Goal: Find specific page/section: Find specific page/section

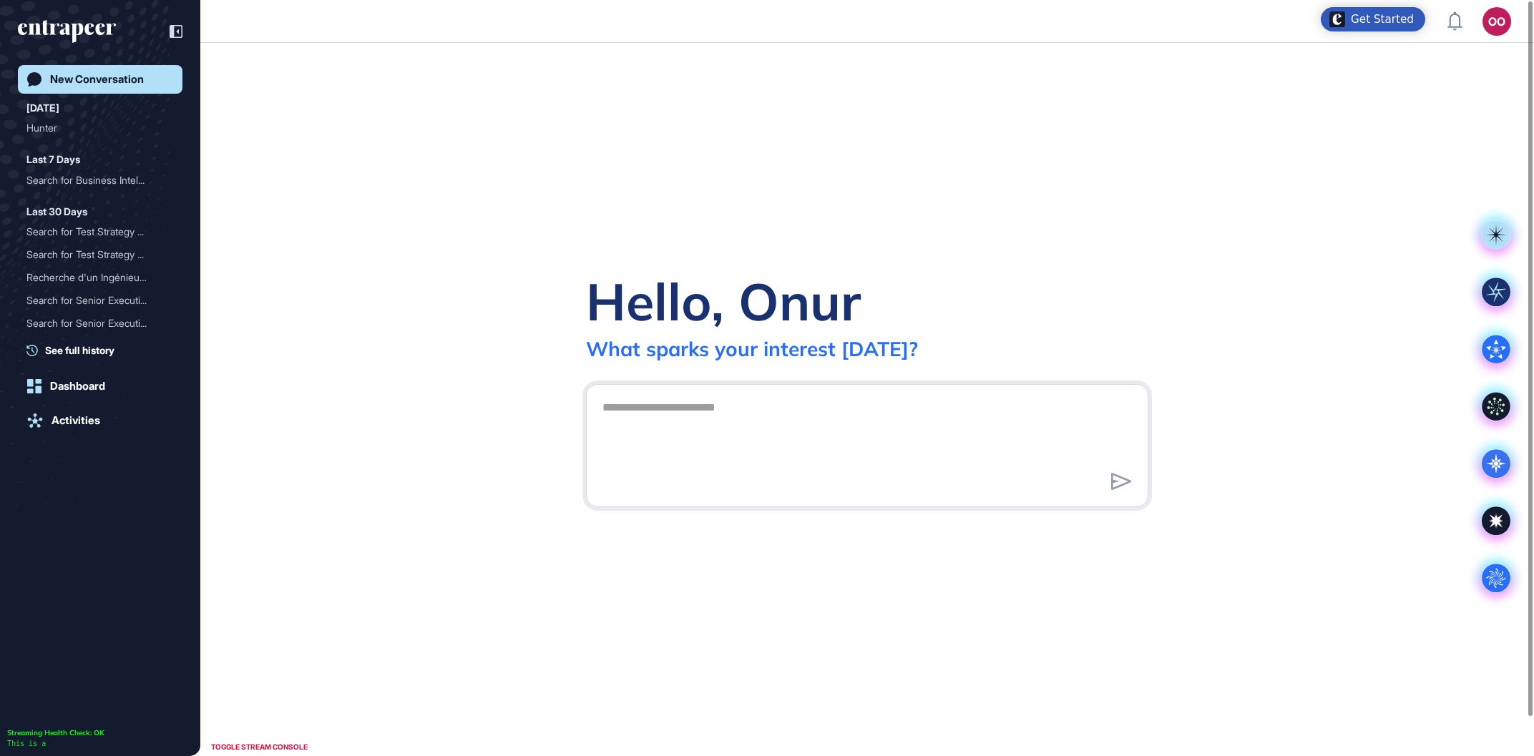
scroll to position [1, 1]
click at [1491, 576] on circle at bounding box center [1495, 578] width 29 height 29
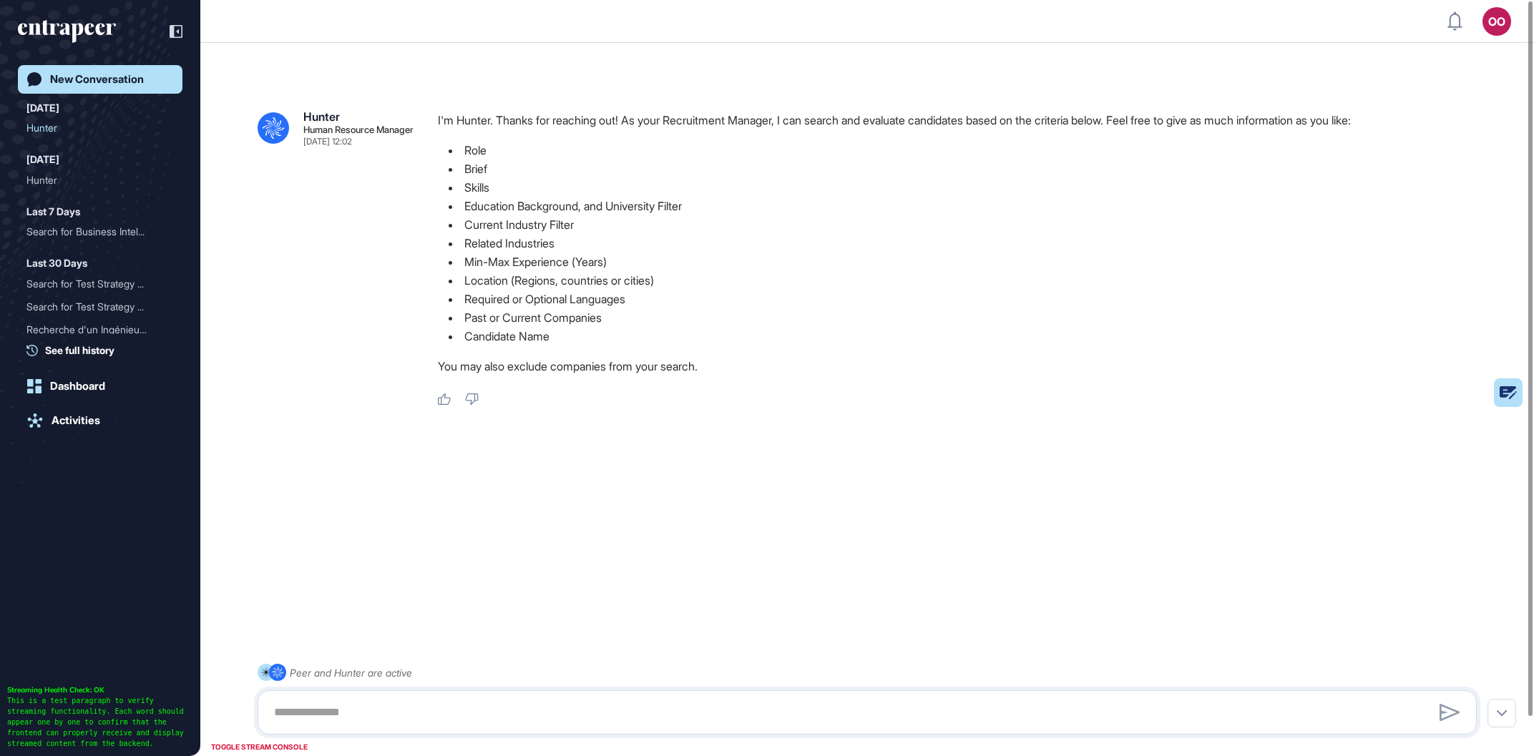
click at [1486, 35] on button "OO Admin Dashboard Dashboard Profile My Content Request More Data" at bounding box center [1496, 21] width 29 height 29
click at [1492, 27] on div "OO" at bounding box center [1496, 21] width 29 height 29
click at [1458, 109] on link "Admin Dashboard" at bounding box center [1429, 102] width 147 height 23
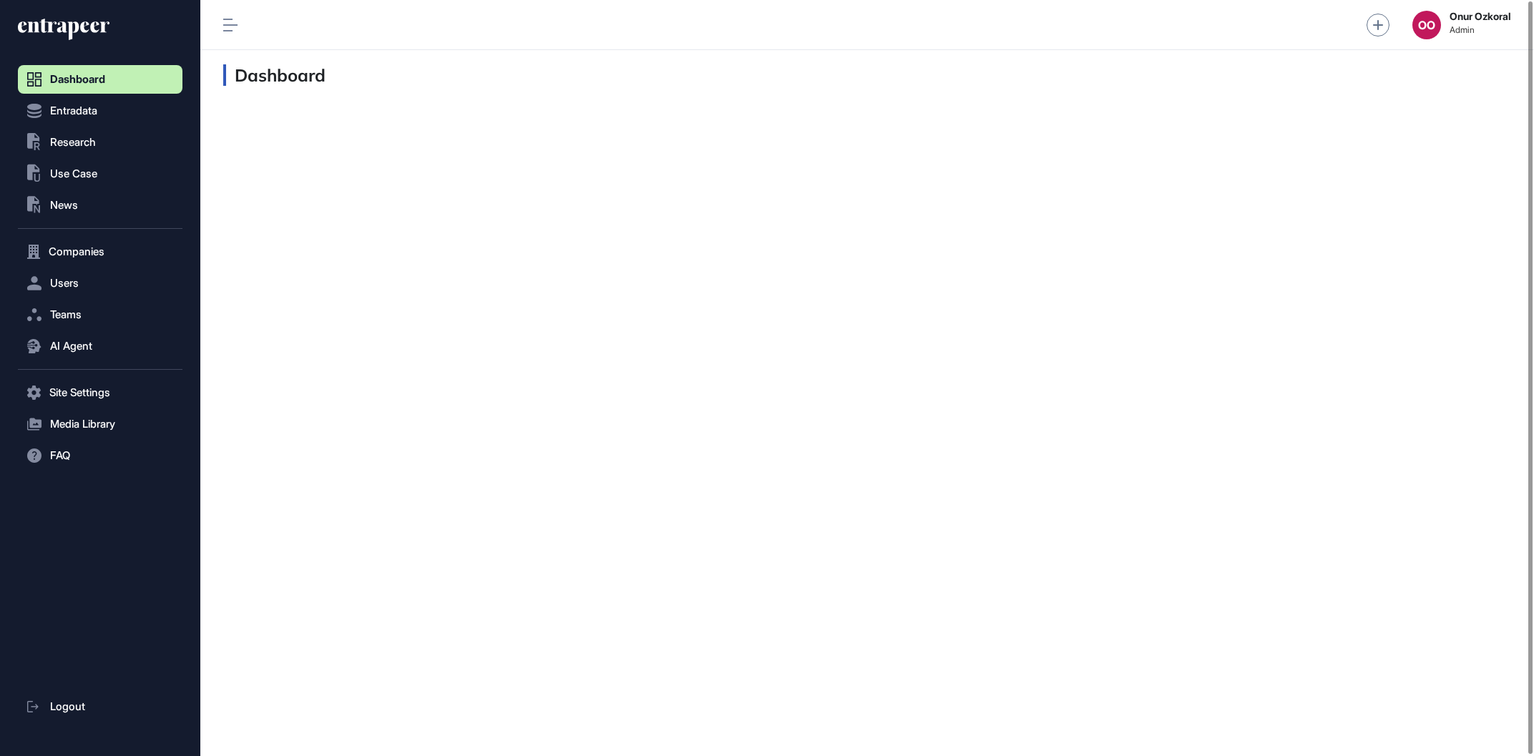
scroll to position [1, 1]
click at [137, 260] on button "Companies" at bounding box center [100, 251] width 165 height 29
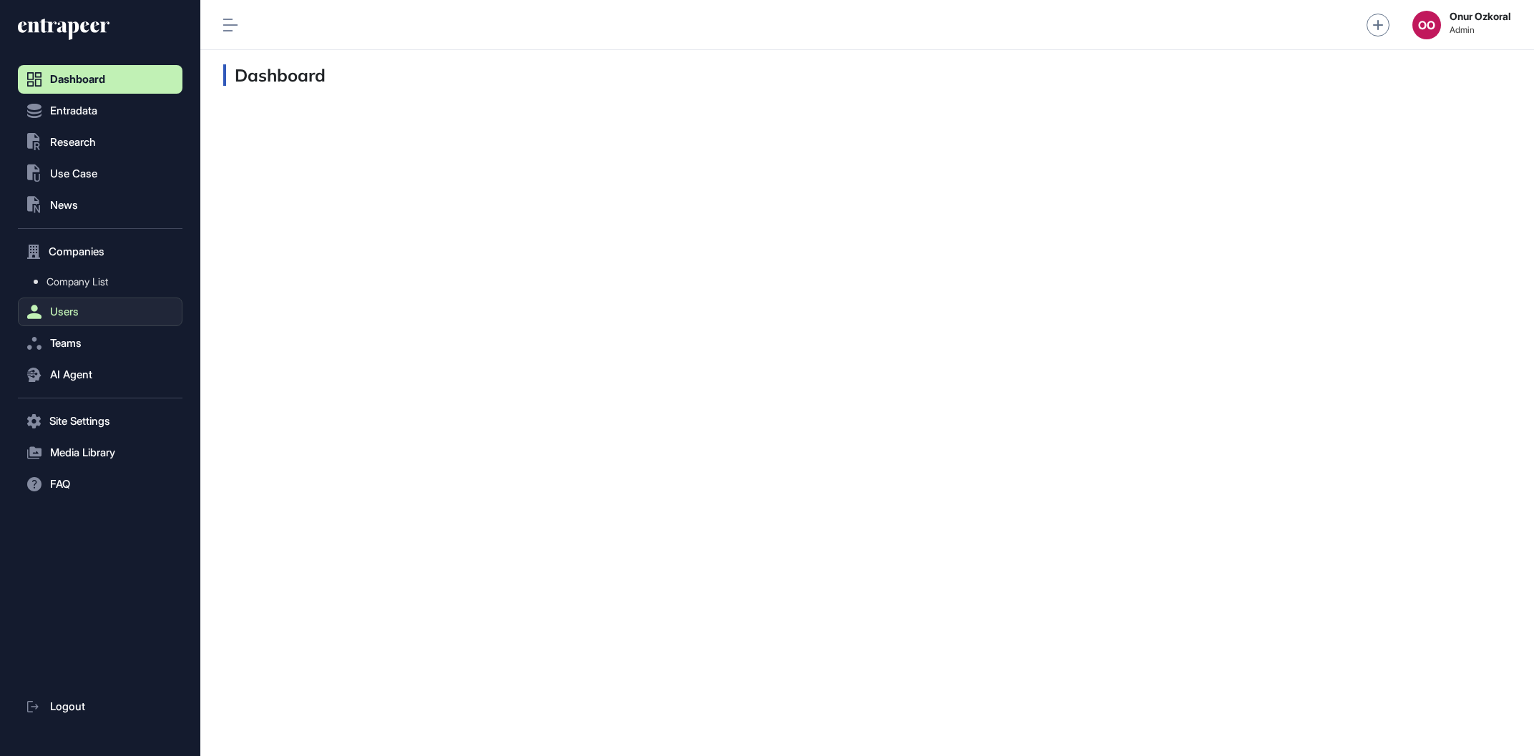
click at [128, 309] on button "Users" at bounding box center [100, 312] width 165 height 29
click at [115, 388] on button "AI Agent" at bounding box center [100, 374] width 165 height 29
click at [110, 384] on link "User Feedbacks" at bounding box center [103, 376] width 157 height 26
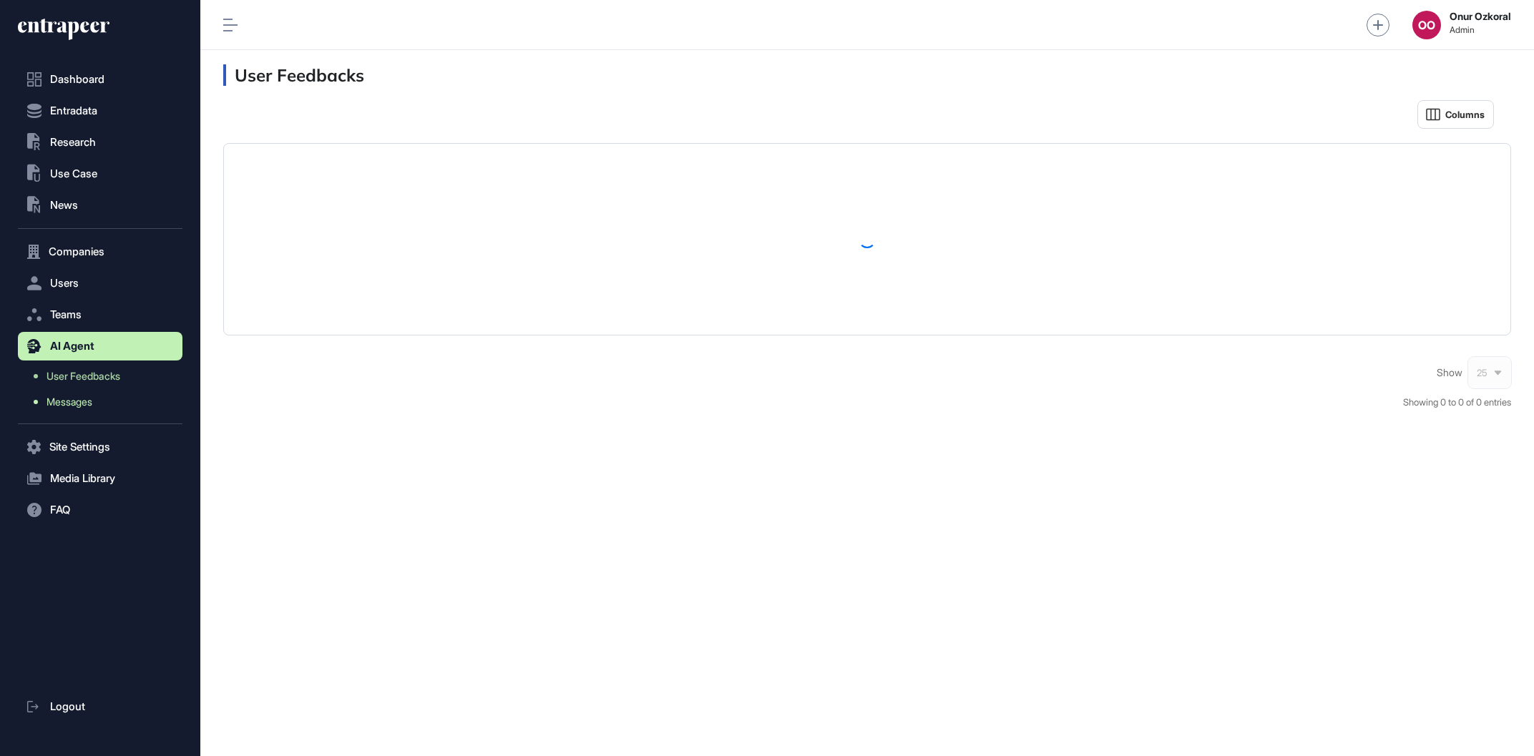
click at [109, 401] on link "Messages" at bounding box center [103, 402] width 157 height 26
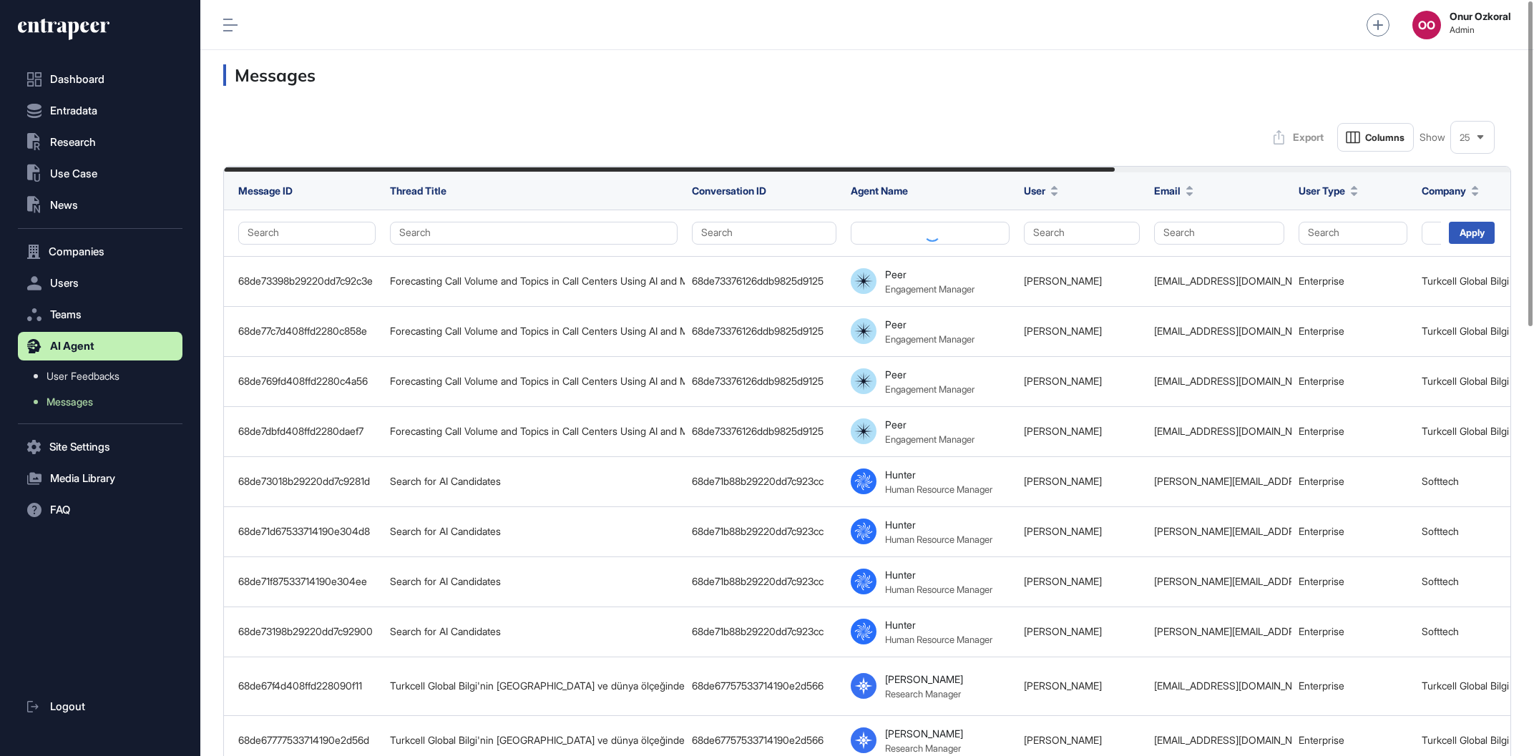
click at [1383, 94] on div "Messages" at bounding box center [866, 75] width 1333 height 50
click at [965, 234] on button "Search" at bounding box center [929, 233] width 159 height 23
click at [916, 281] on div "Hunter" at bounding box center [925, 280] width 131 height 20
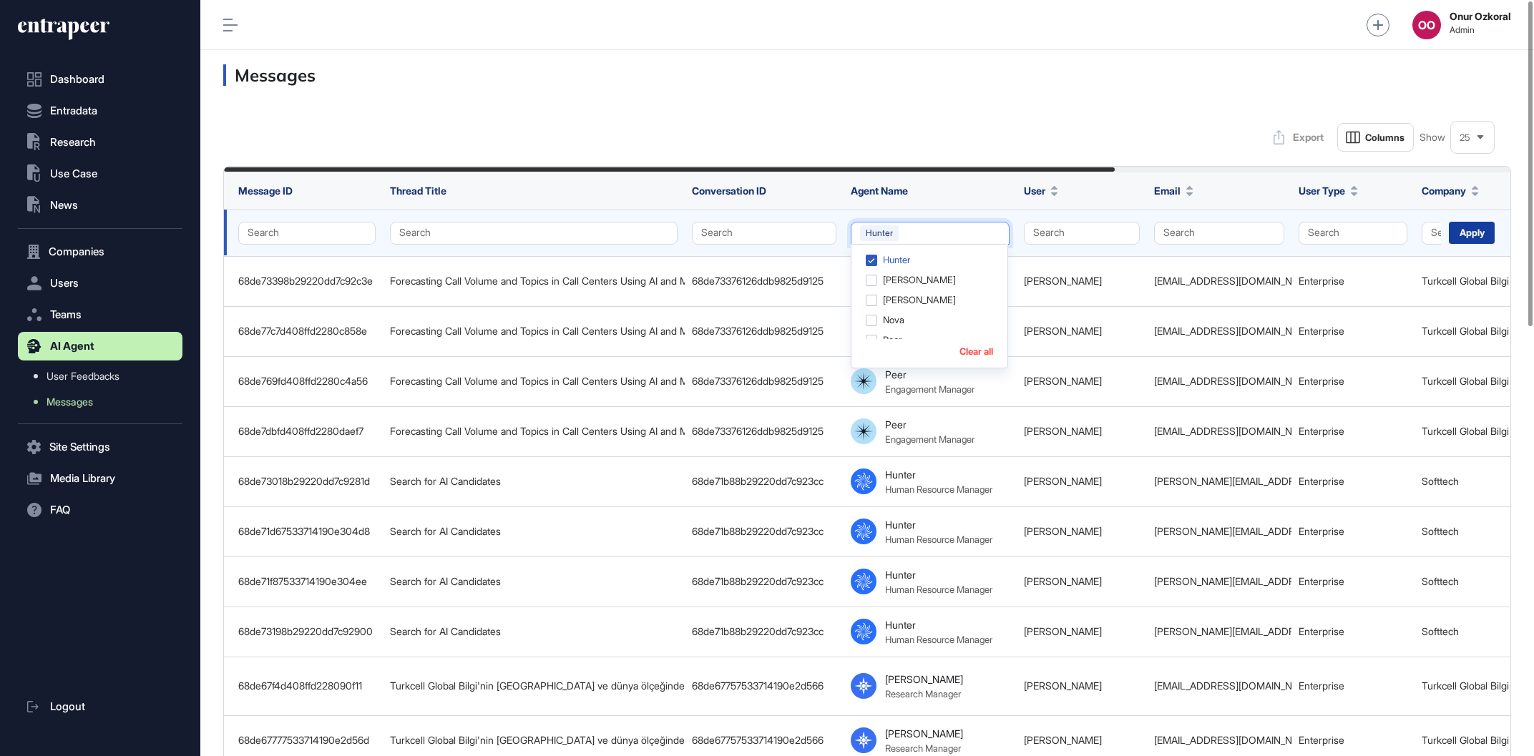
click at [1469, 228] on div "Apply" at bounding box center [1471, 233] width 46 height 22
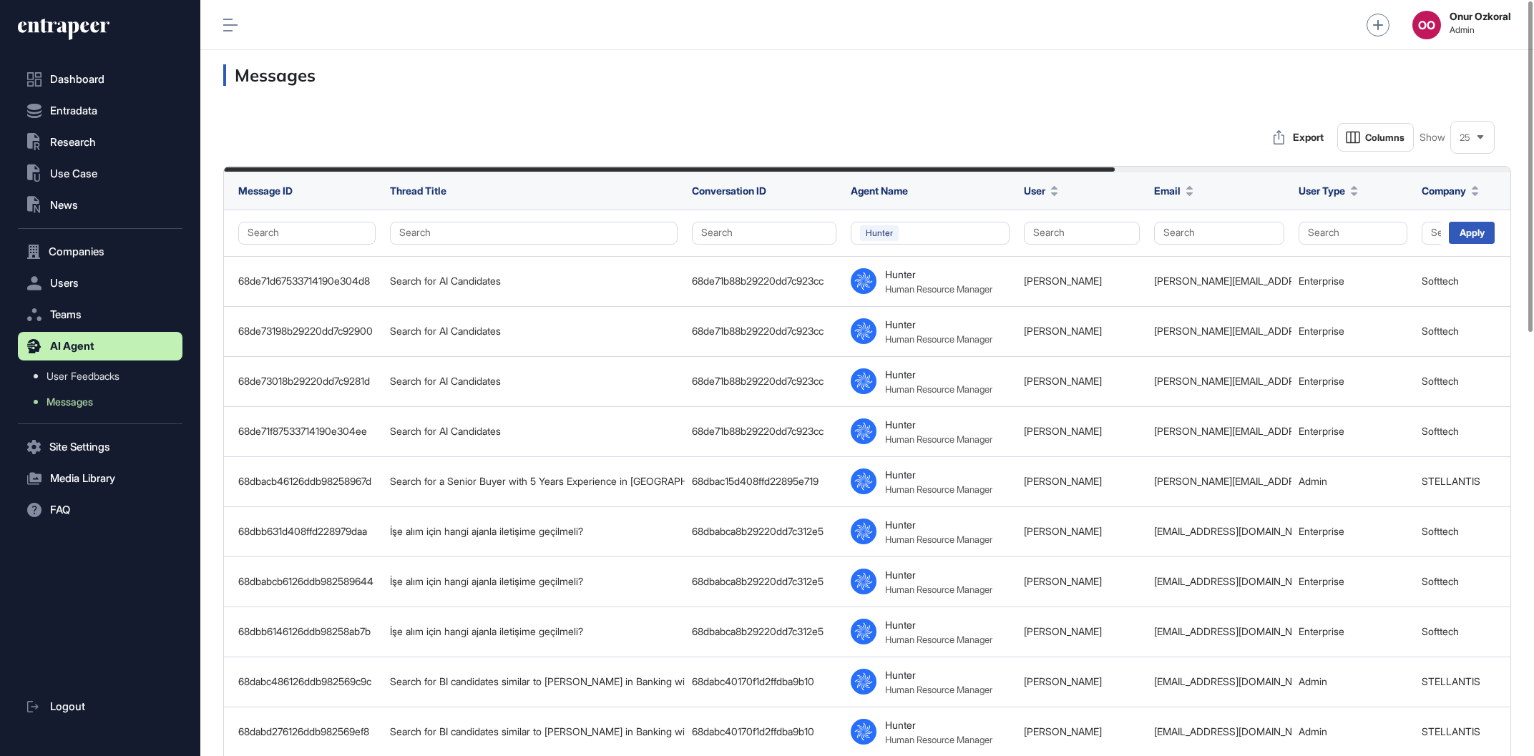
click at [1416, 83] on h3 "Messages" at bounding box center [866, 74] width 1287 height 21
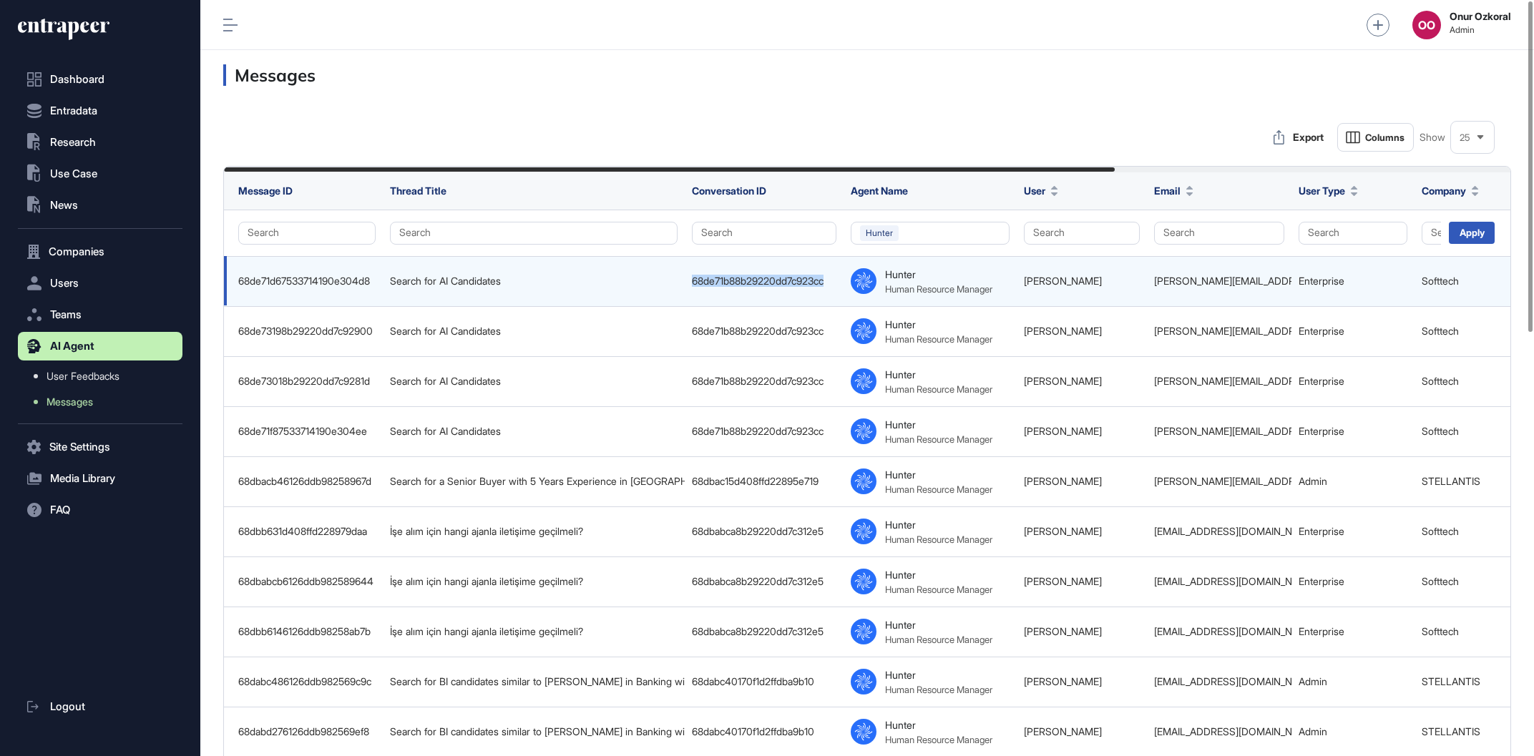
drag, startPoint x: 840, startPoint y: 277, endPoint x: 692, endPoint y: 287, distance: 147.7
click at [692, 287] on td "68de71b88b29220dd7c923cc" at bounding box center [764, 281] width 159 height 50
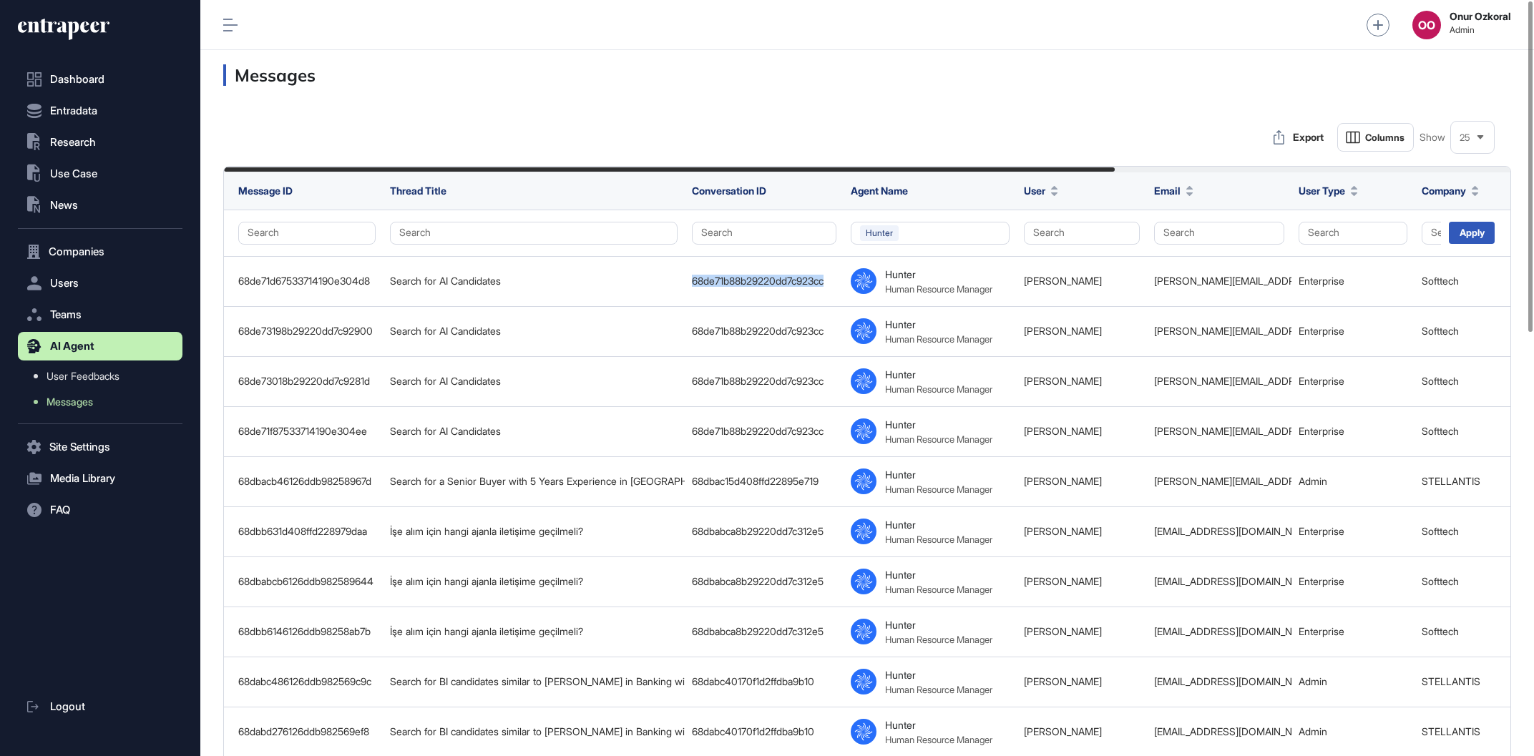
copy div "68de71b88b29220dd7c923cc"
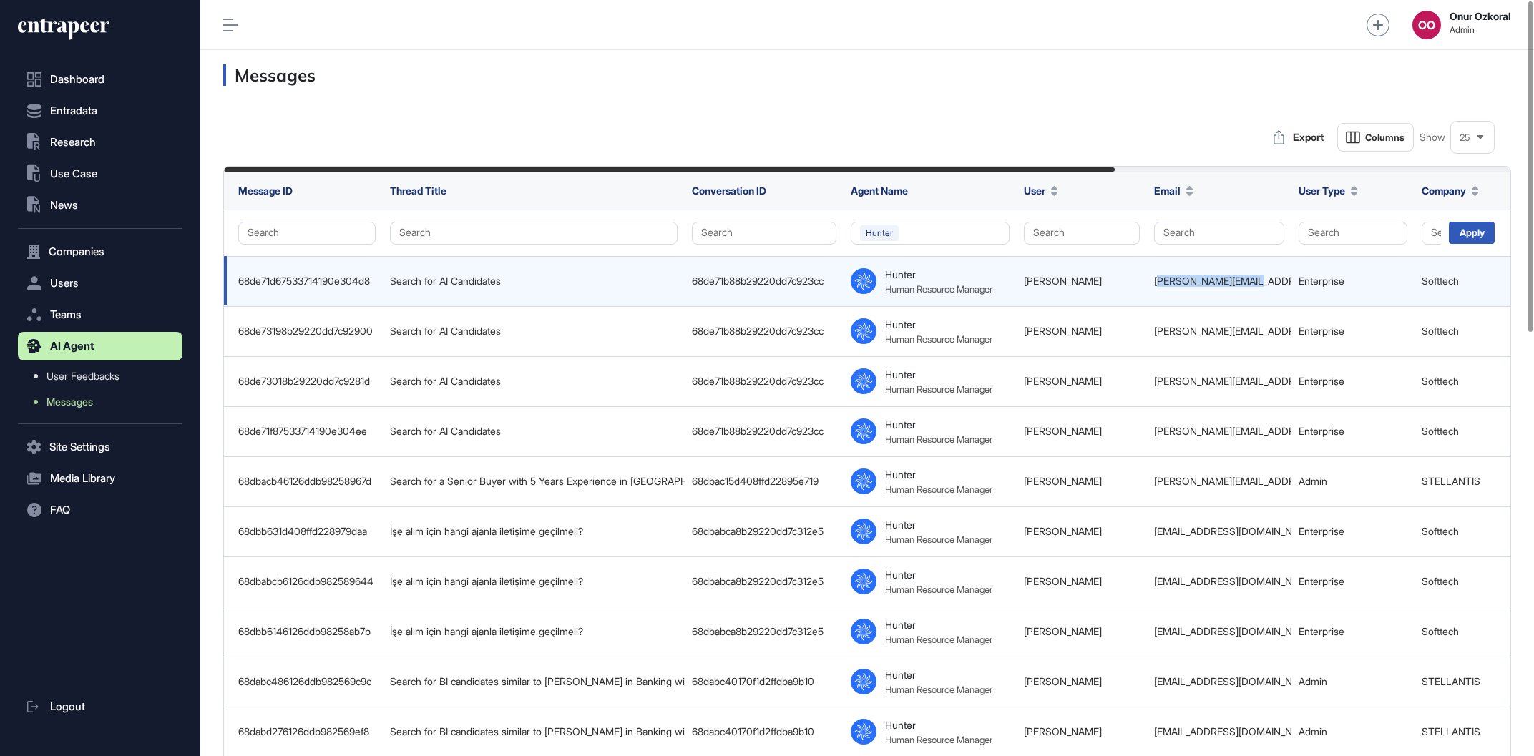
drag, startPoint x: 1159, startPoint y: 280, endPoint x: 1240, endPoint y: 280, distance: 81.5
click at [1240, 280] on div "burke.atilla@softtech.com.tr" at bounding box center [1219, 280] width 130 height 11
drag, startPoint x: 1287, startPoint y: 281, endPoint x: 1129, endPoint y: 294, distance: 158.6
click at [1129, 294] on tr "68de71d67533714190e304d8 Search for AI Candidates 68de71b88b29220dd7c923cc .cls…" at bounding box center [1153, 281] width 1858 height 50
copy tr "Bürke Atilla burke.atilla@softtech.com.tr"
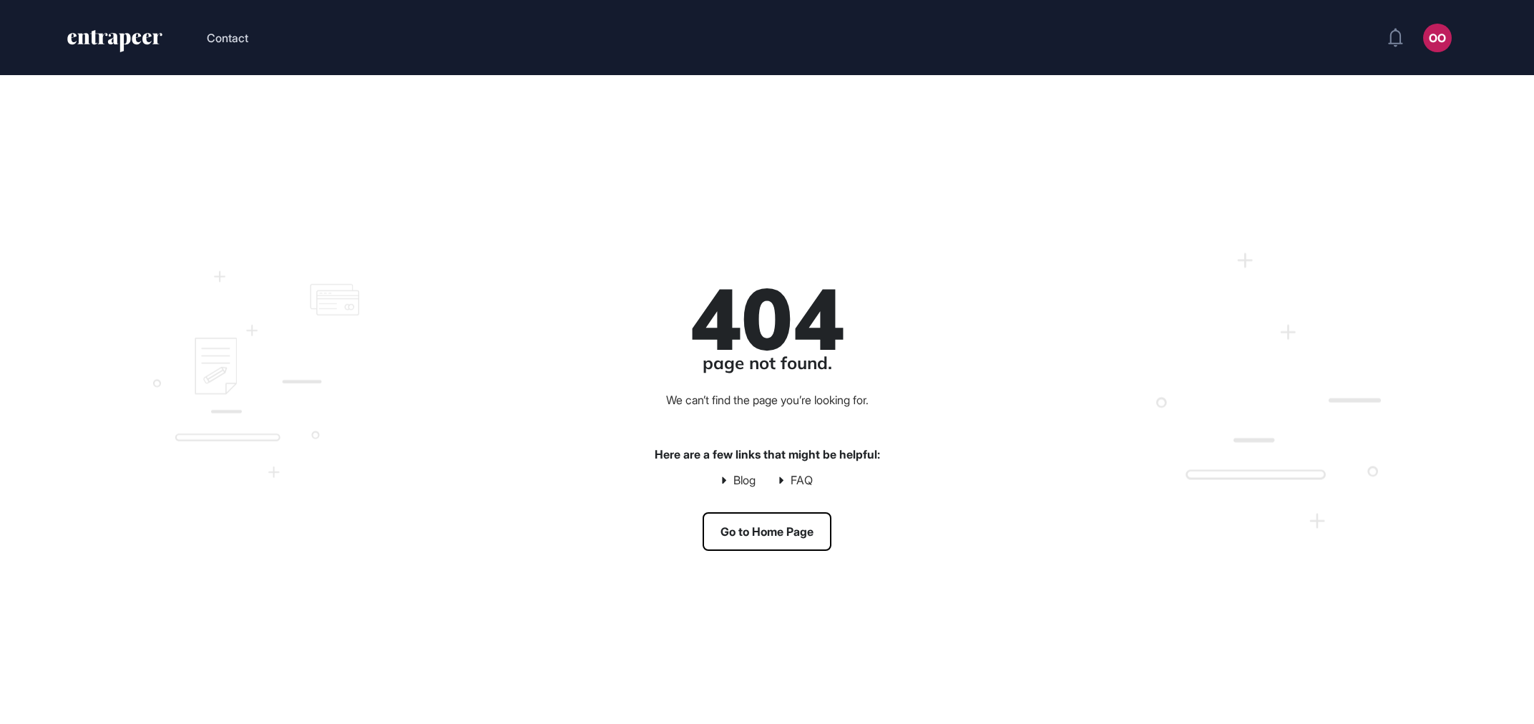
scroll to position [1, 1]
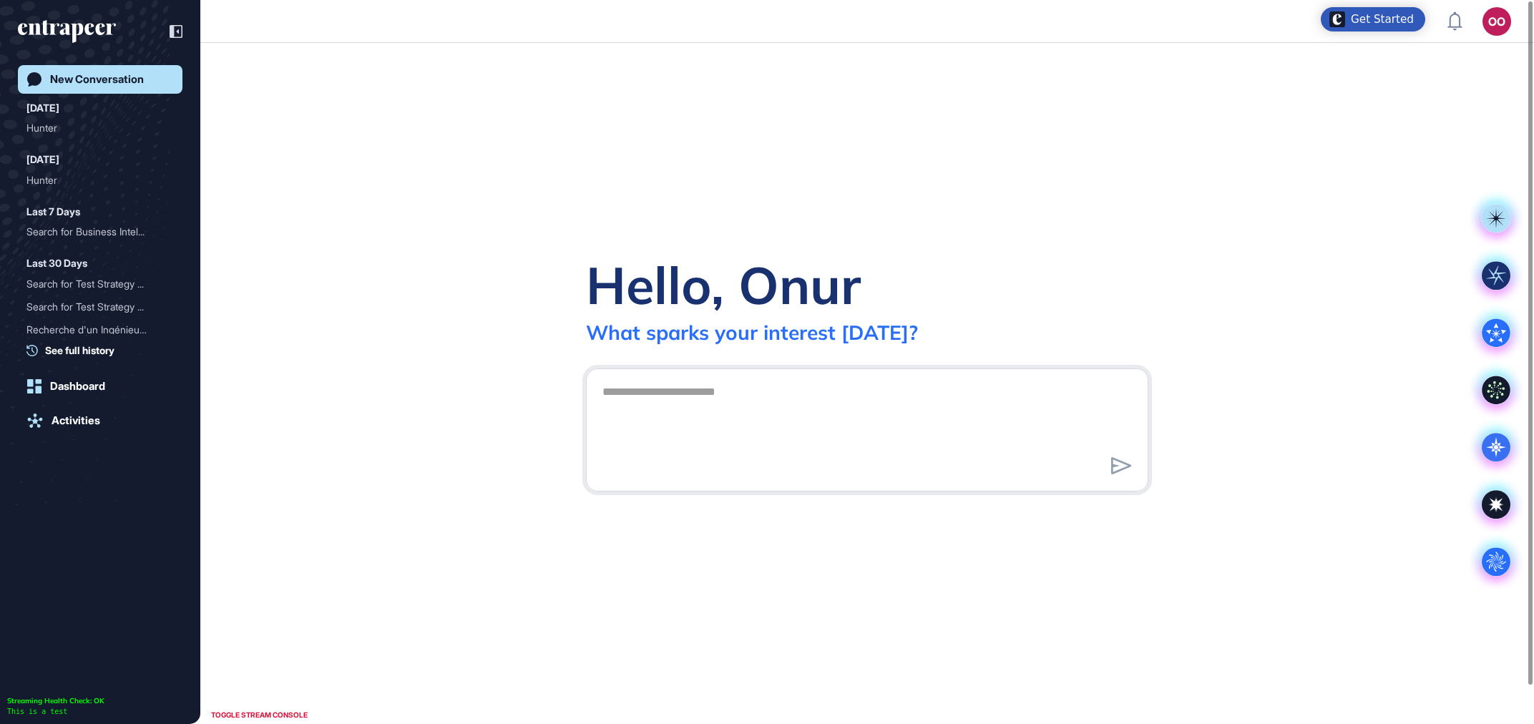
scroll to position [1, 1]
click at [122, 231] on div "Search for Business Intel..." at bounding box center [94, 231] width 136 height 23
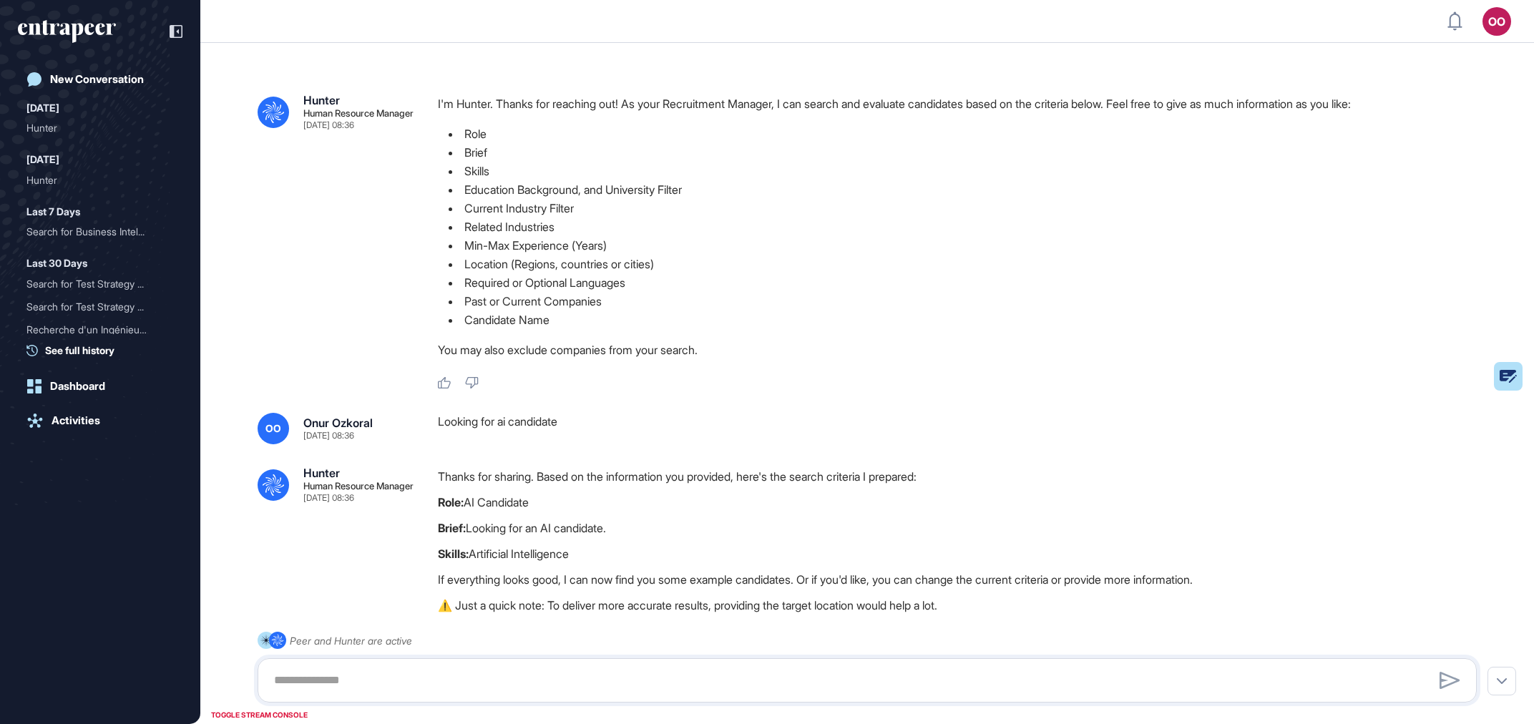
scroll to position [1, 1]
click at [1401, 227] on li "Related Industries" at bounding box center [963, 226] width 1050 height 19
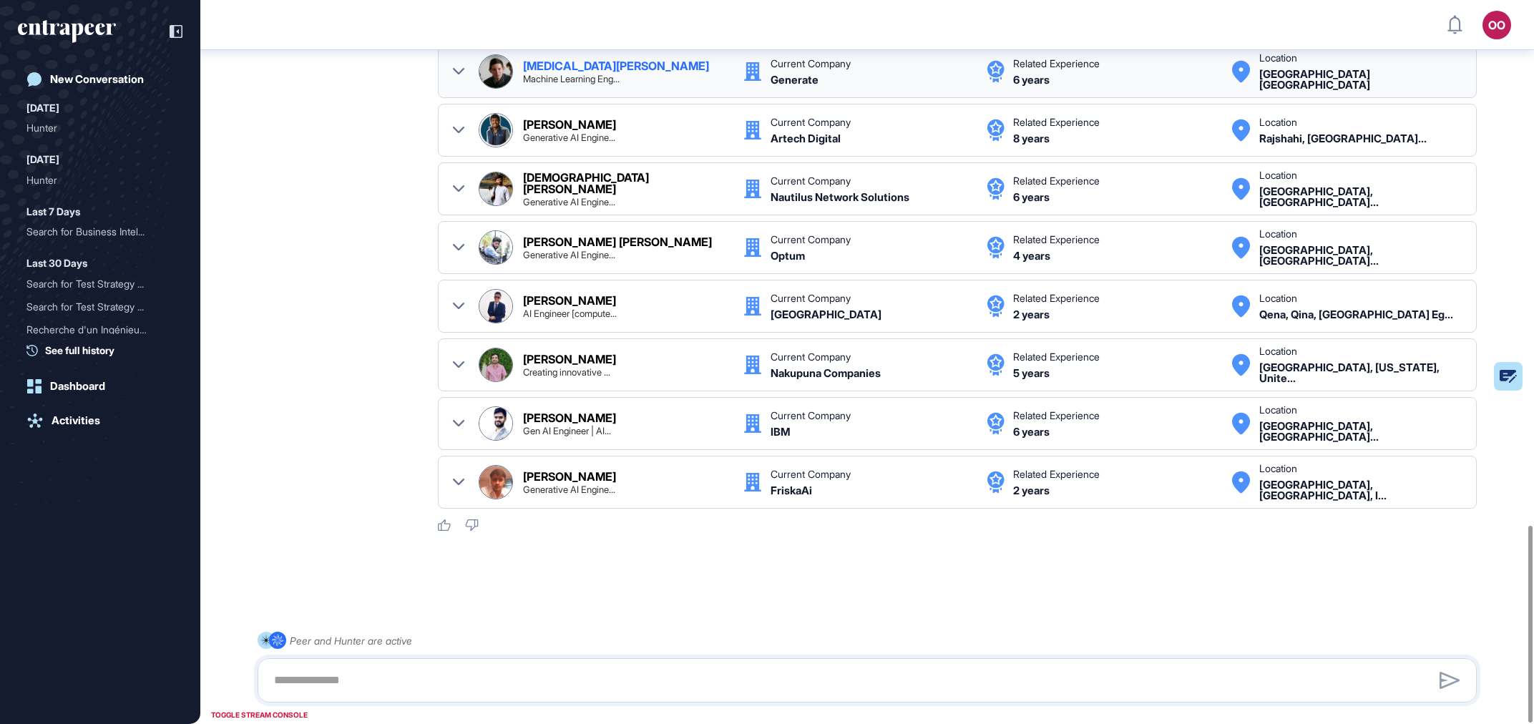
scroll to position [1524, 0]
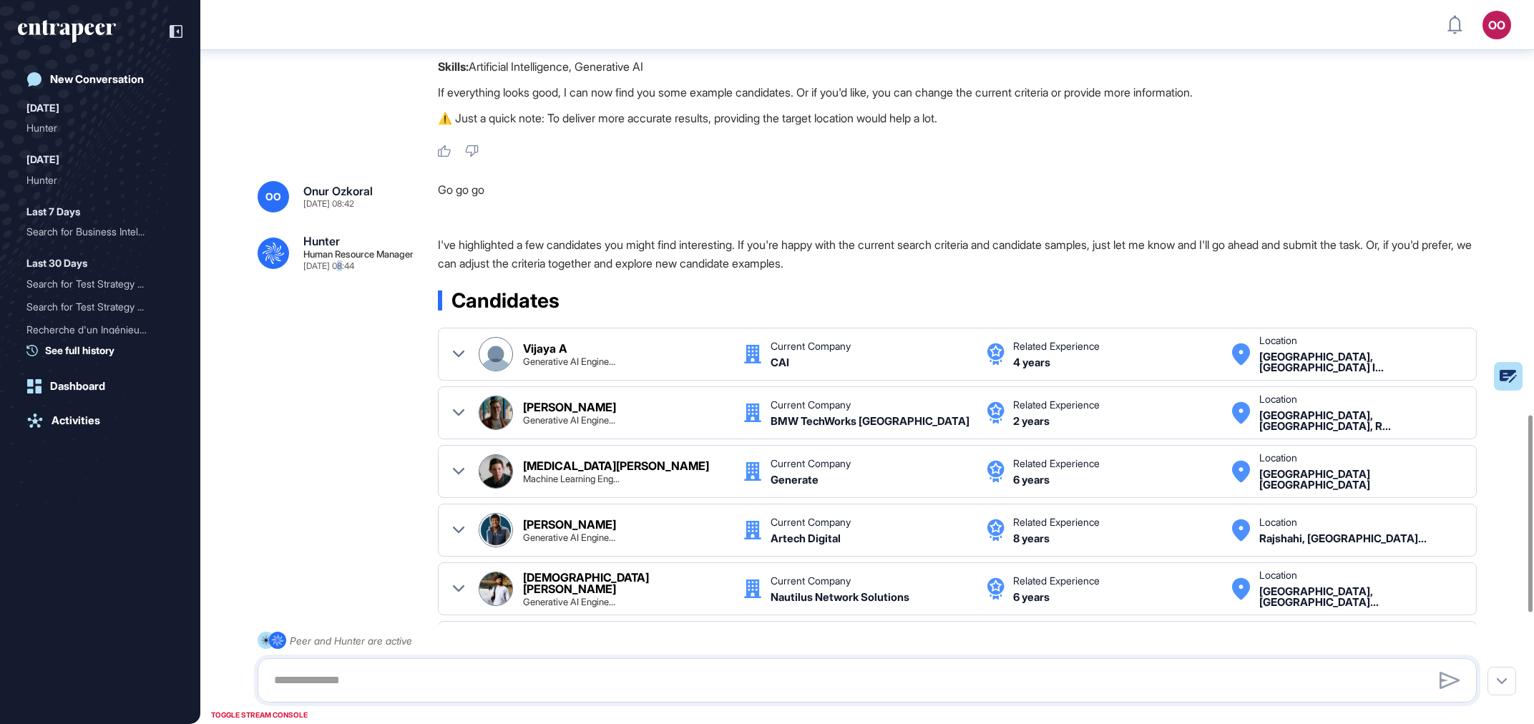
click at [338, 527] on div ".cls-2{fill:#fff} Hunter Human Resource Manager Oct 02, 2025 08:44 I've highlig…" at bounding box center [866, 583] width 1219 height 697
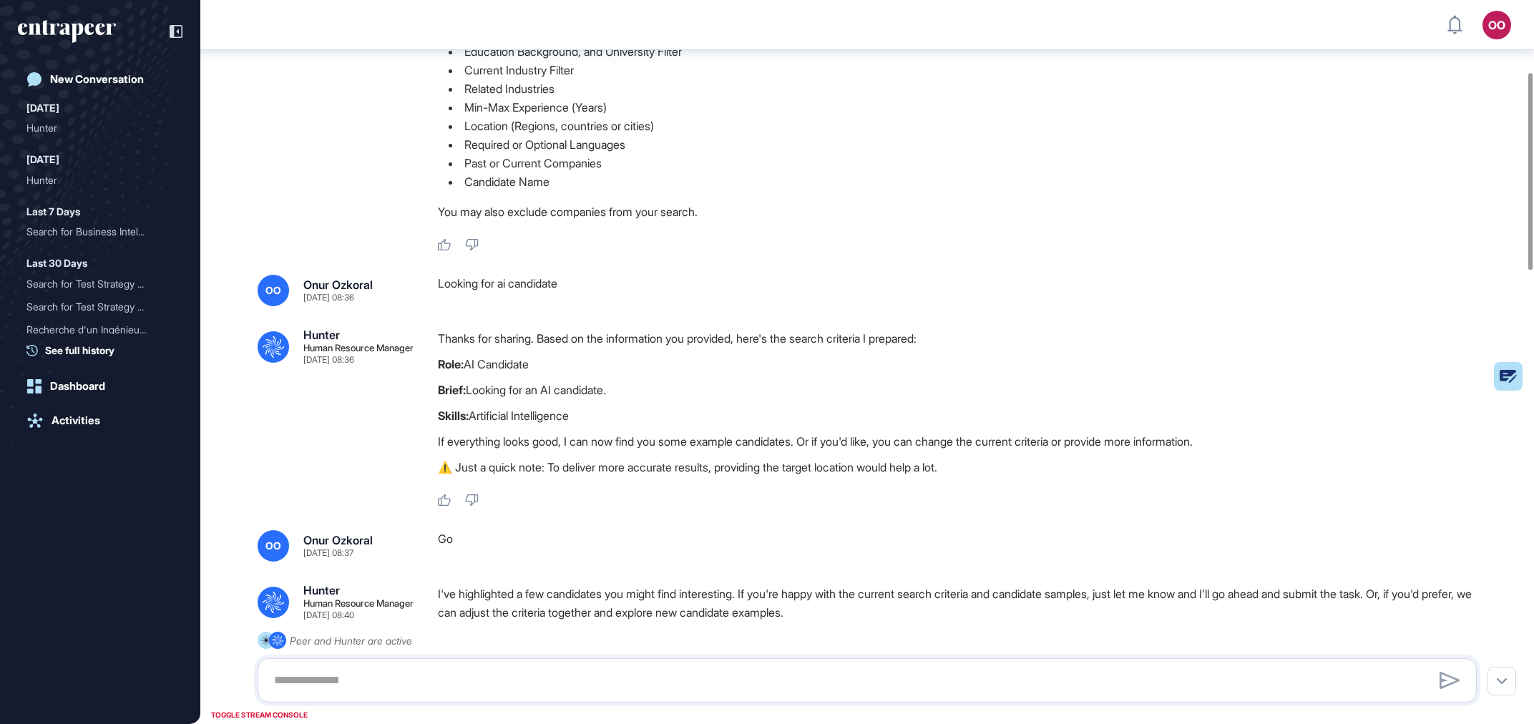
scroll to position [325, 0]
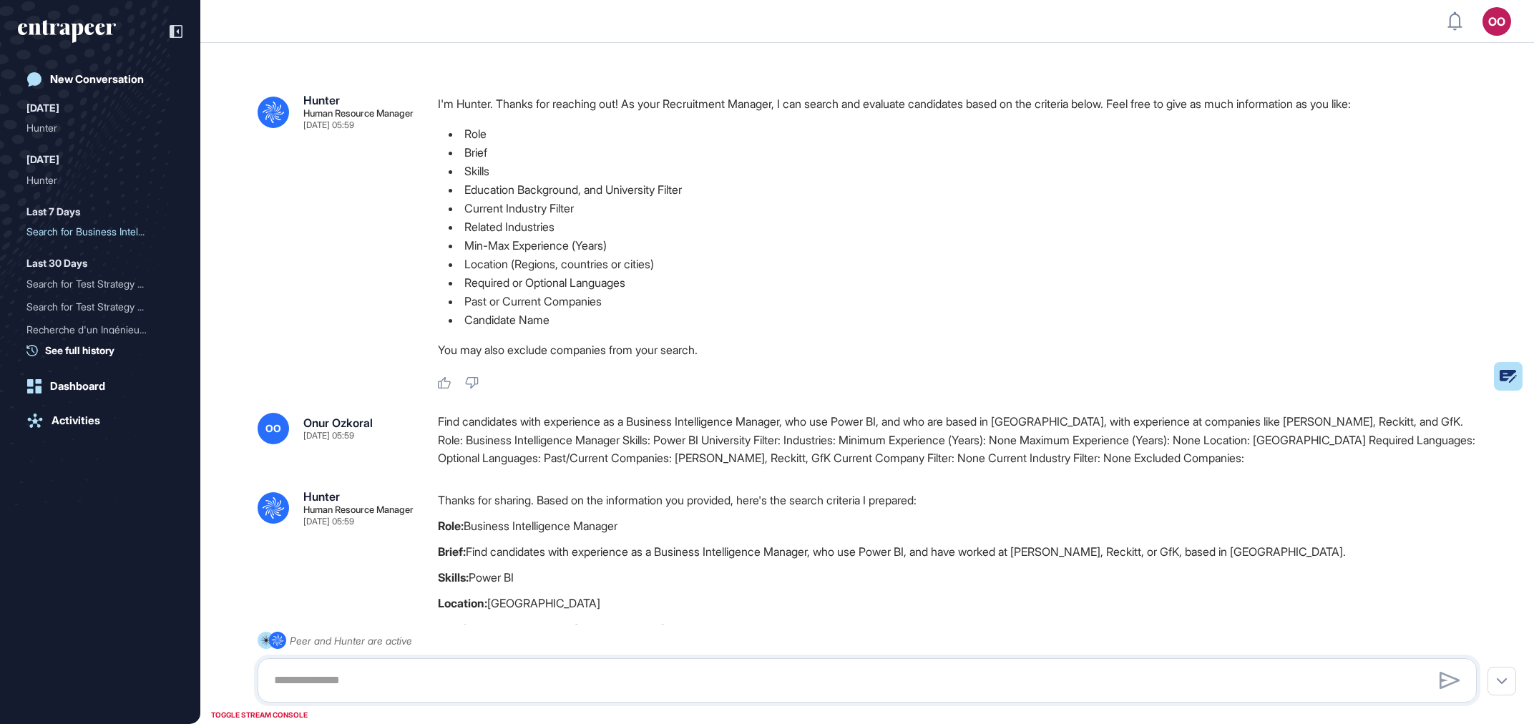
scroll to position [1, 1]
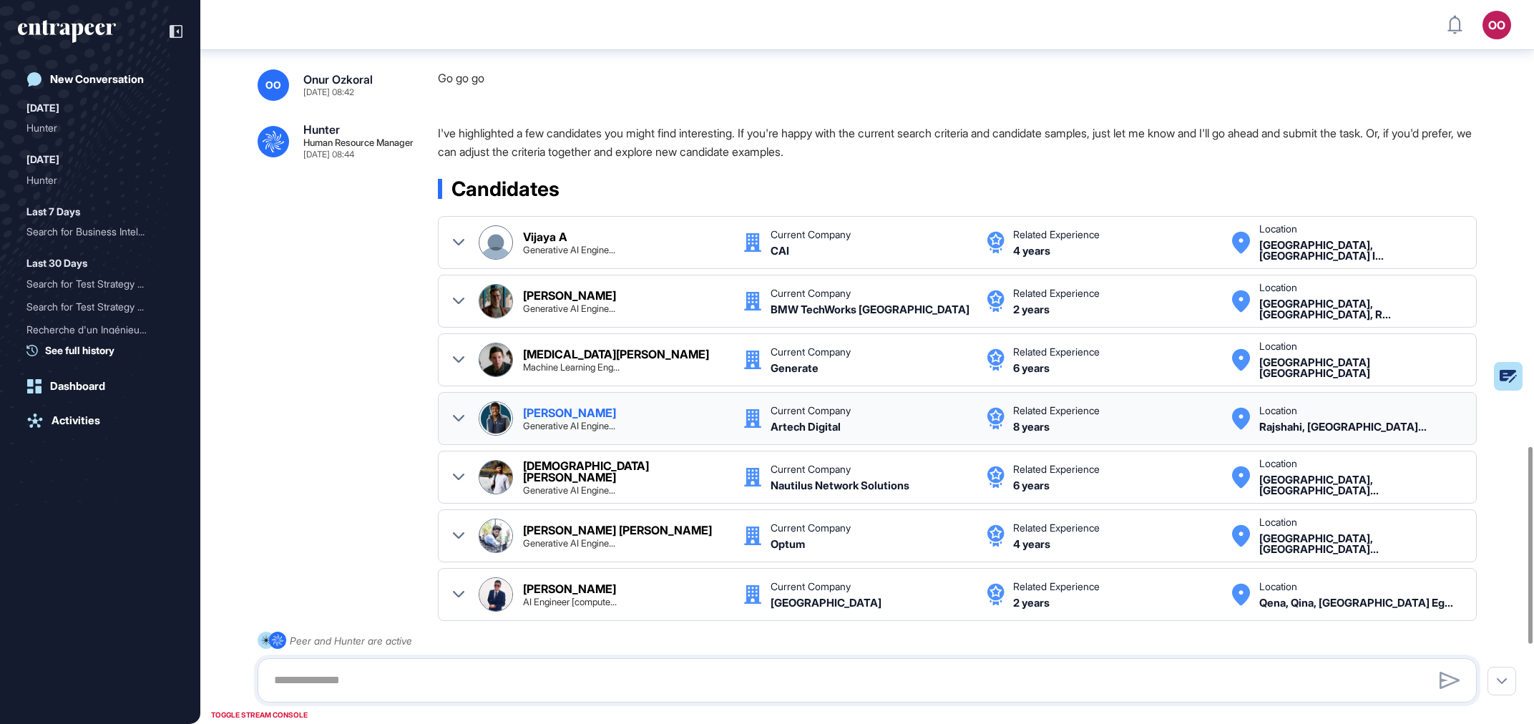
scroll to position [1931, 0]
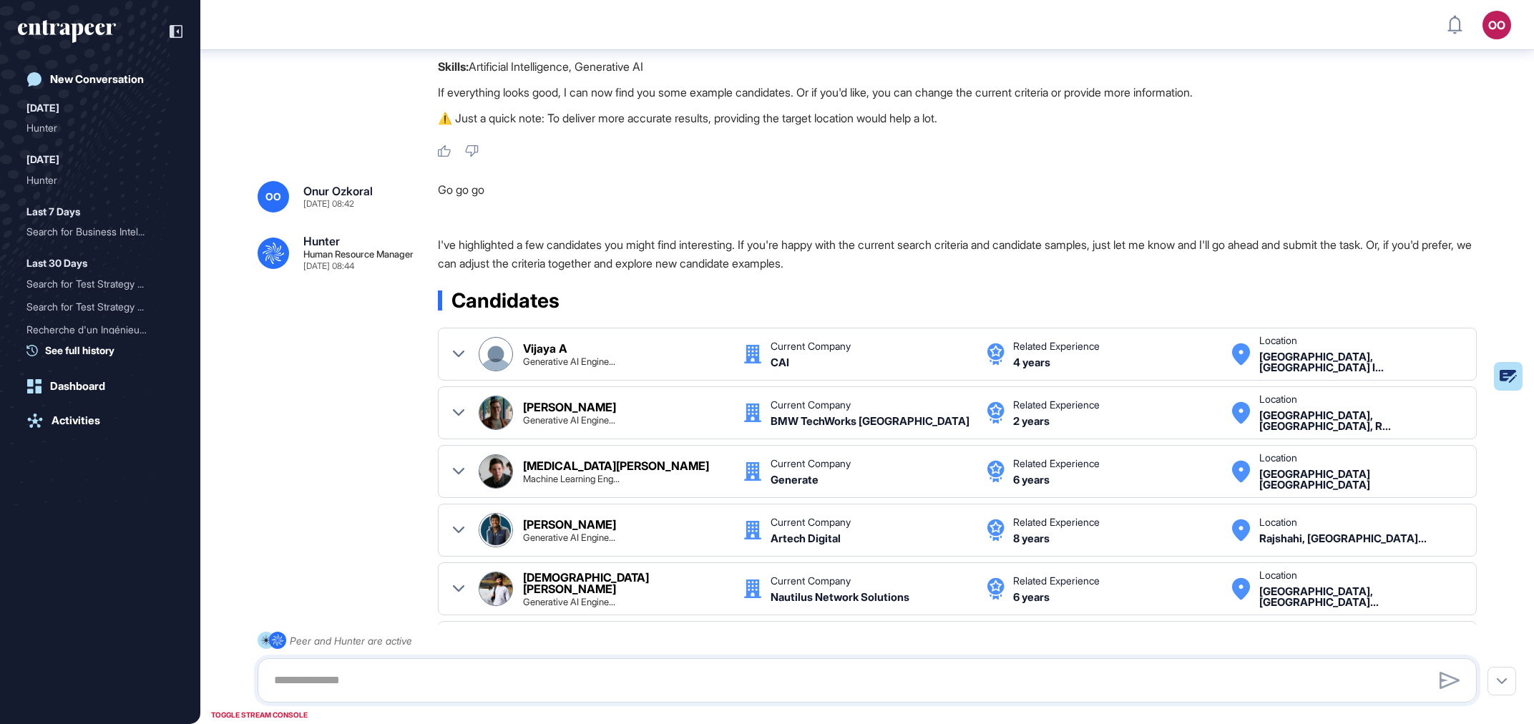
scroll to position [697, 1529]
